Goal: Transaction & Acquisition: Purchase product/service

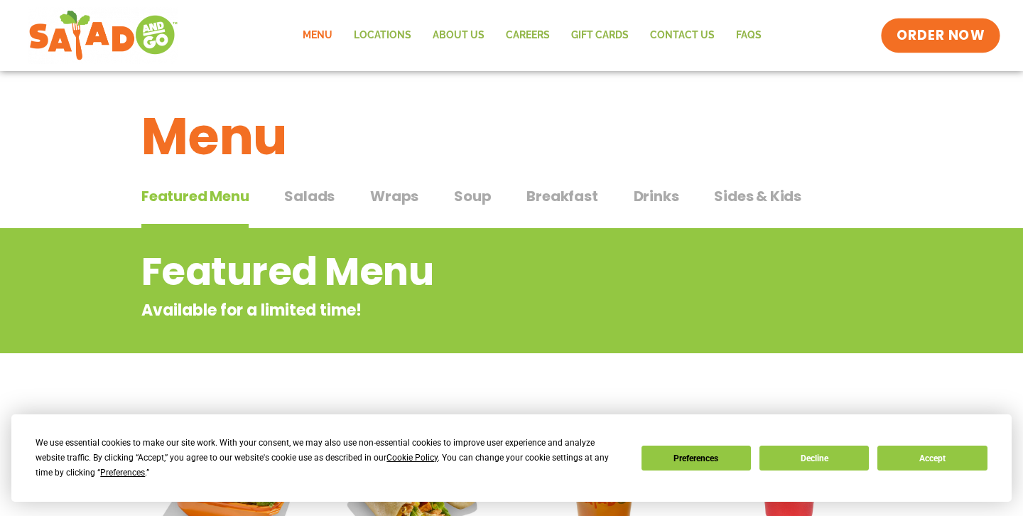
click at [961, 21] on link "ORDER NOW" at bounding box center [940, 35] width 119 height 34
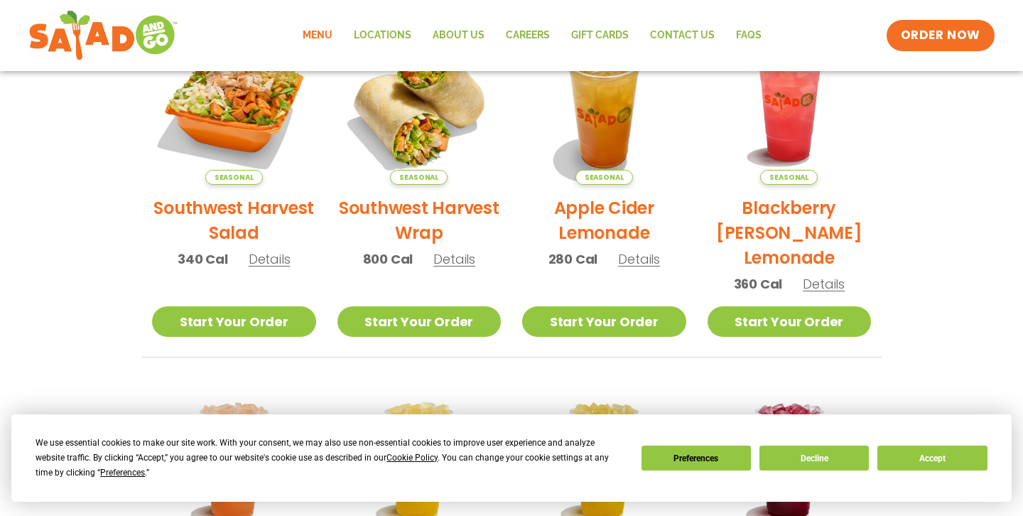
scroll to position [394, 0]
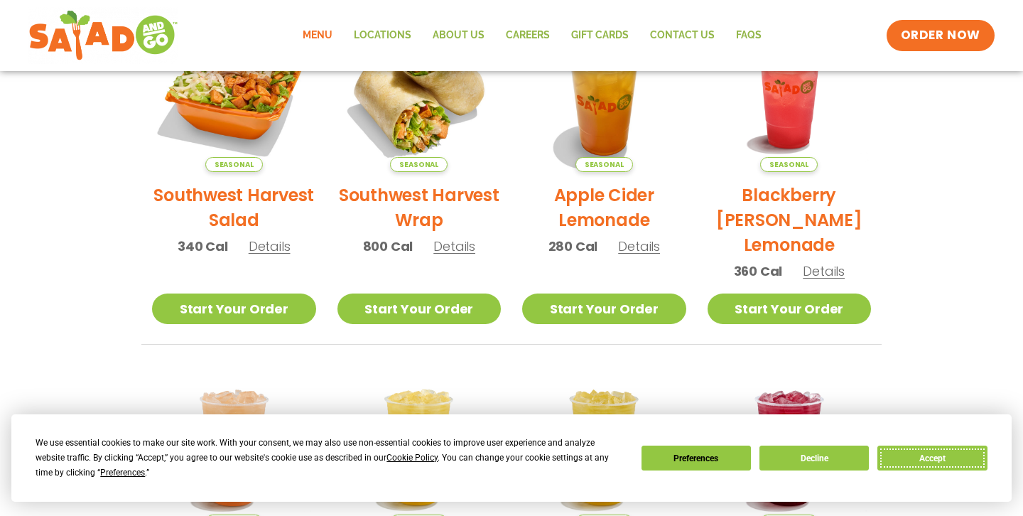
click at [943, 451] on button "Accept" at bounding box center [932, 458] width 109 height 25
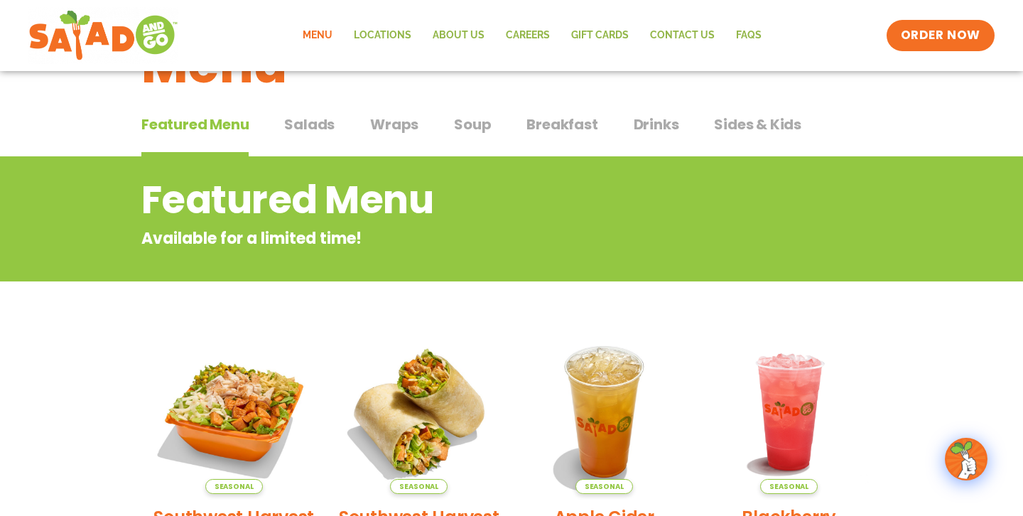
scroll to position [0, 0]
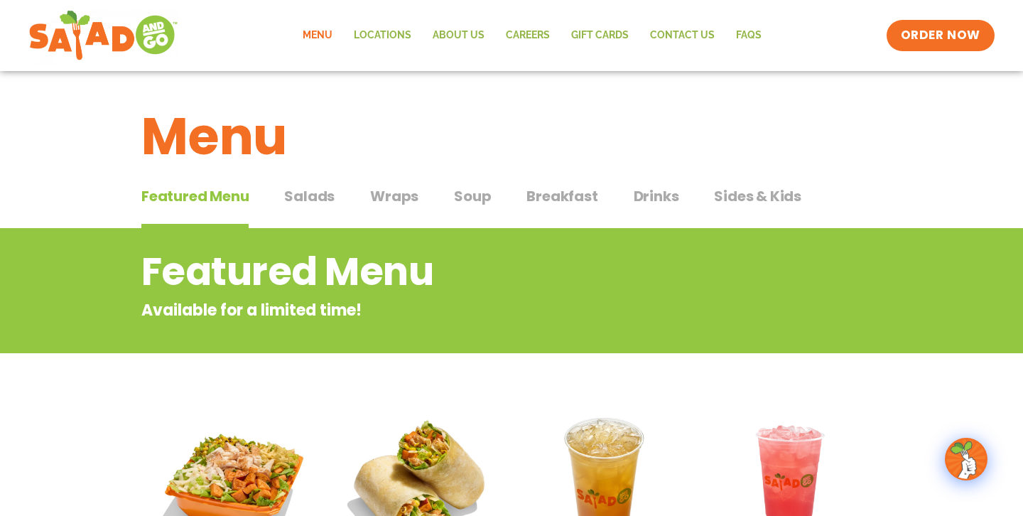
click at [321, 202] on span "Salads" at bounding box center [309, 195] width 50 height 21
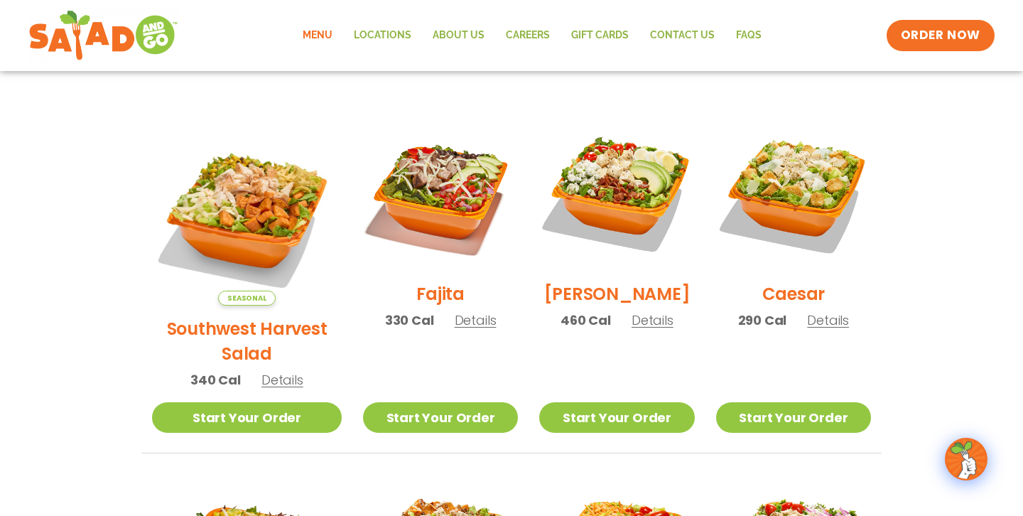
scroll to position [367, 0]
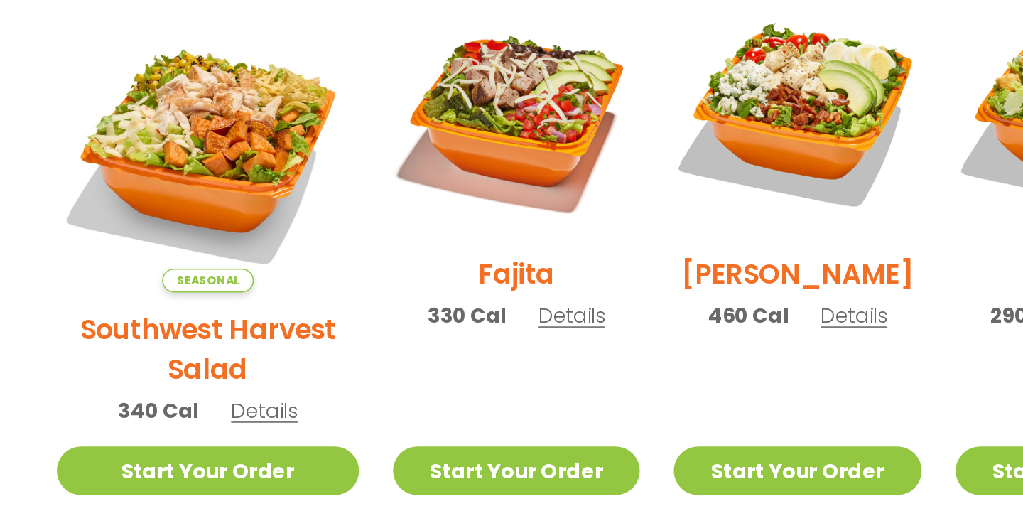
click at [285, 360] on span "Details" at bounding box center [283, 369] width 42 height 18
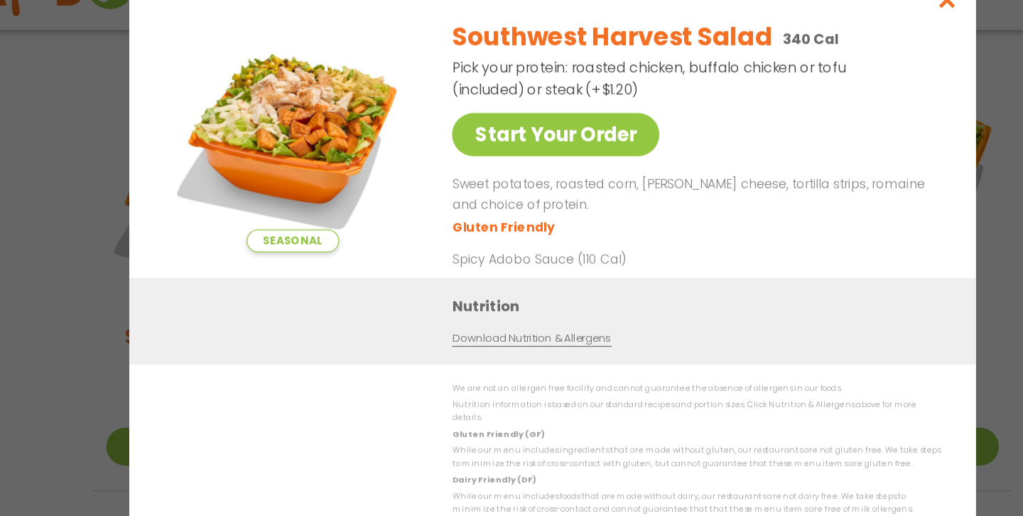
click at [81, 328] on div "Seasonal Start Your Order Southwest Harvest Salad 340 Cal Pick your protein: ro…" at bounding box center [511, 258] width 1023 height 516
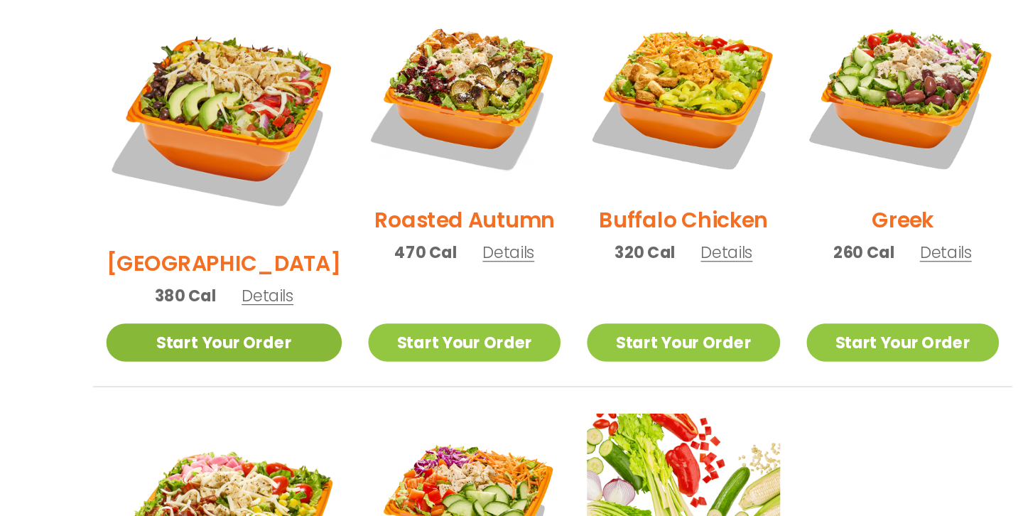
scroll to position [731, 0]
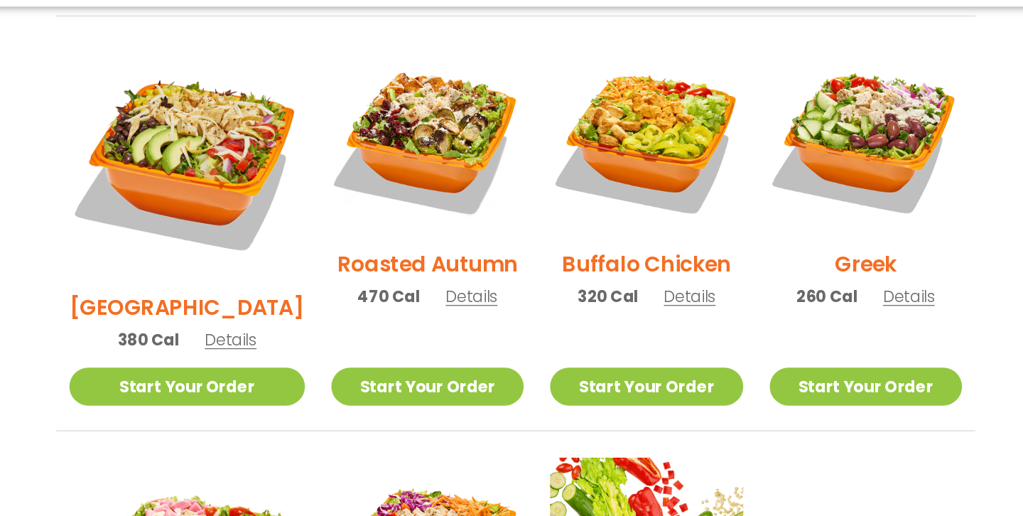
click at [636, 296] on span "Details" at bounding box center [652, 305] width 42 height 18
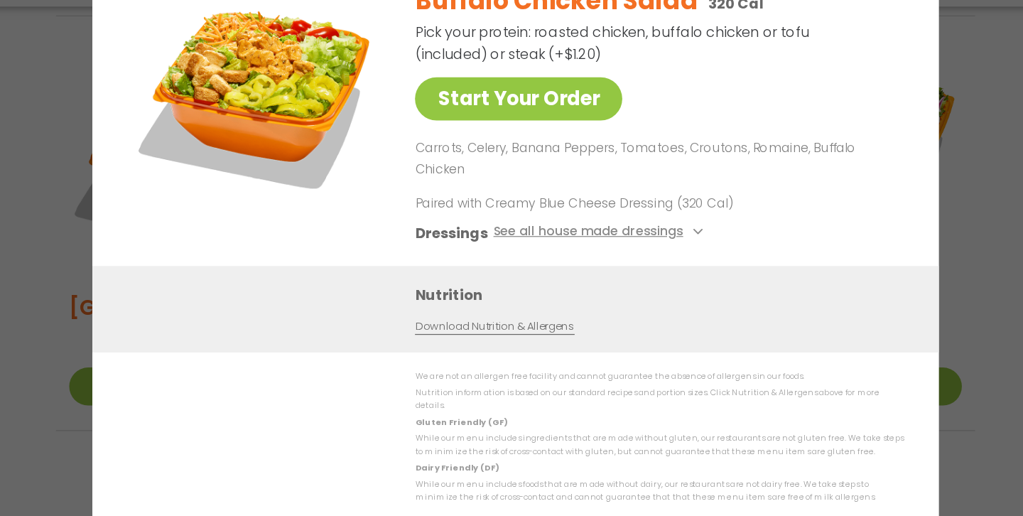
click at [866, 235] on div "Start Your Order Buffalo Chicken Salad 320 Cal Pick your protein: roasted chick…" at bounding box center [511, 258] width 1023 height 516
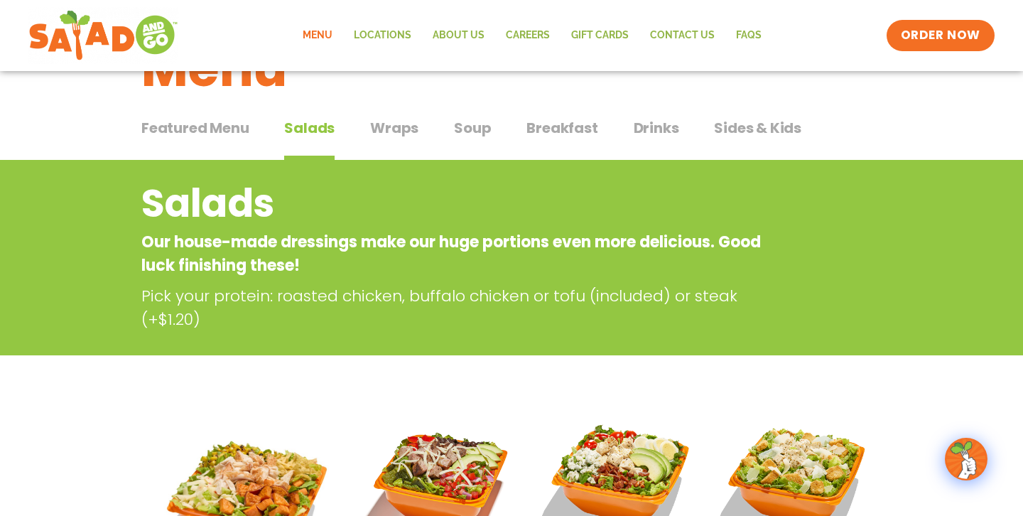
scroll to position [0, 0]
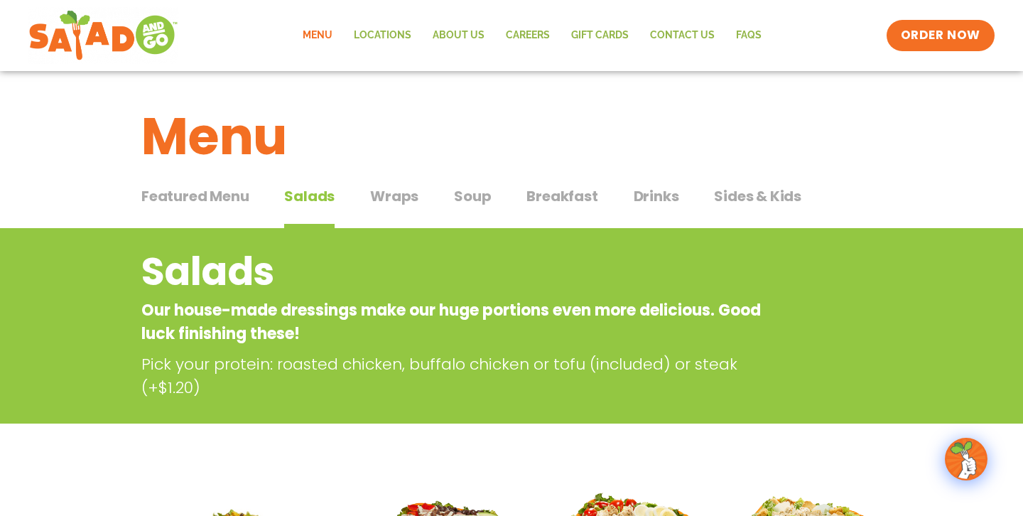
click at [392, 200] on span "Wraps" at bounding box center [394, 195] width 48 height 21
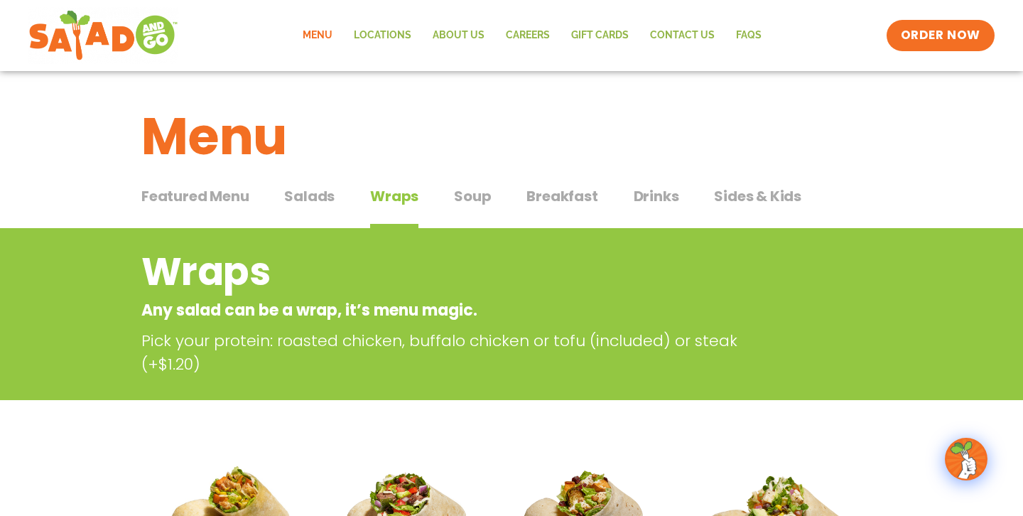
click at [315, 193] on span "Salads" at bounding box center [309, 195] width 50 height 21
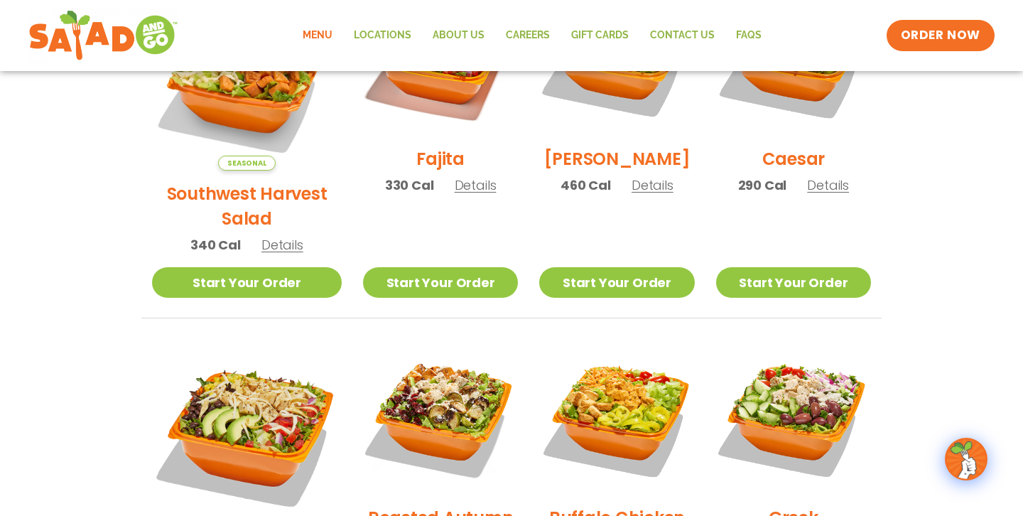
scroll to position [539, 0]
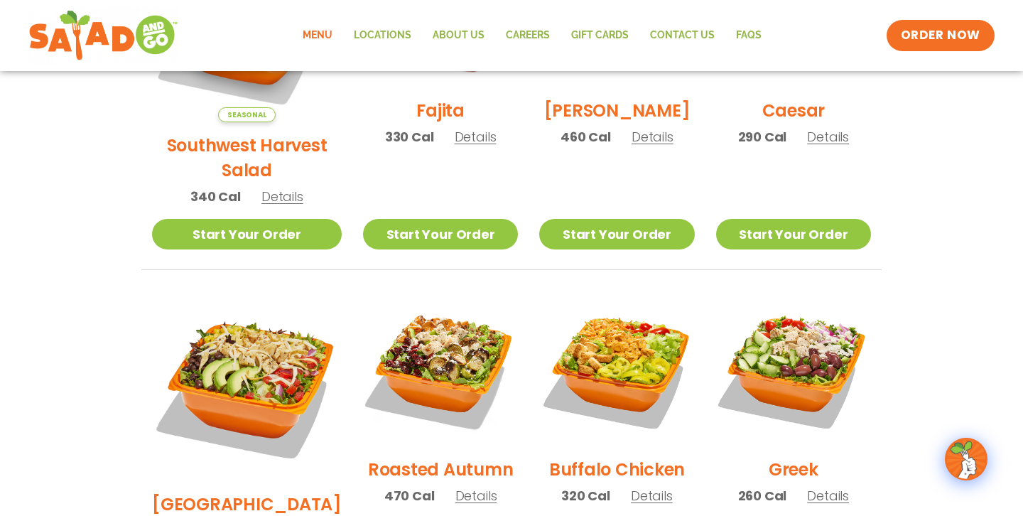
click at [645, 146] on span "Details" at bounding box center [653, 137] width 42 height 18
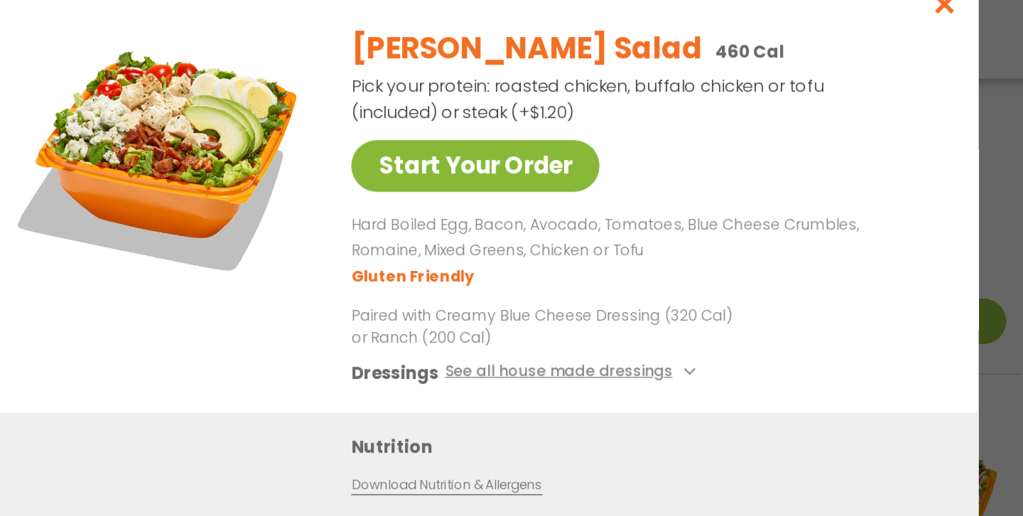
click at [532, 134] on link "Start Your Order" at bounding box center [514, 129] width 167 height 35
